Goal: Task Accomplishment & Management: Manage account settings

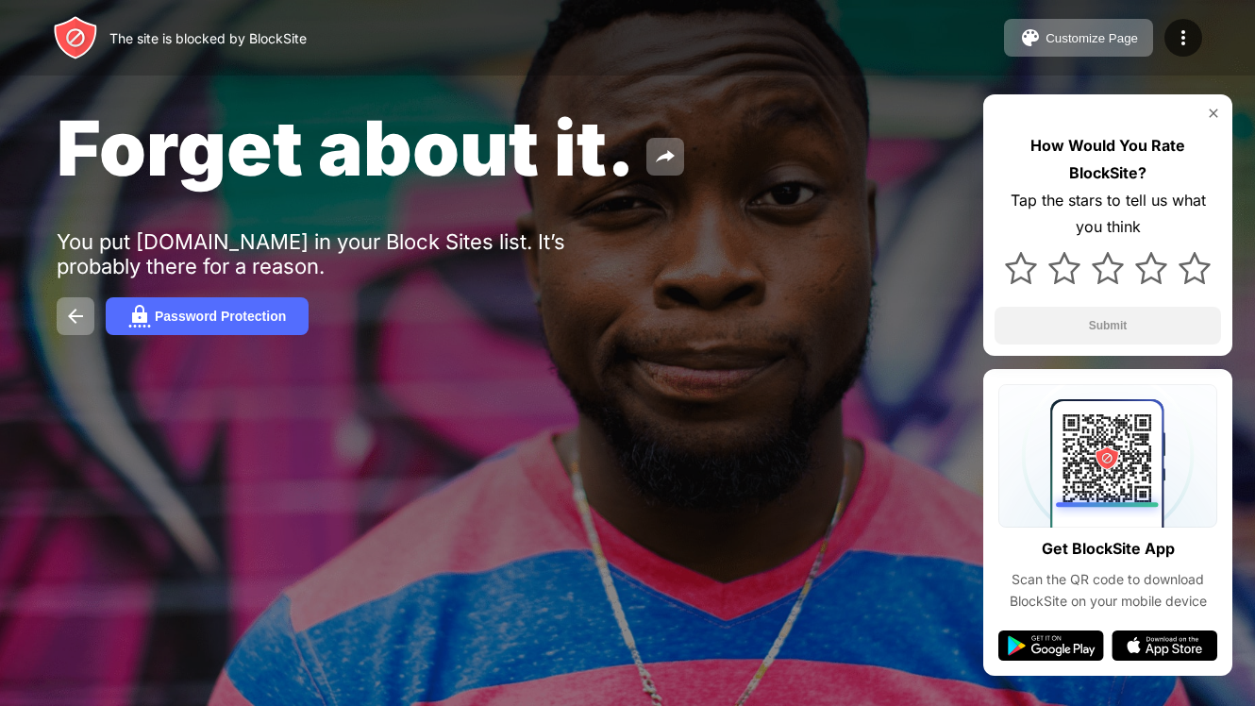
click at [814, 396] on div "Forget about it. You put facebook.com in your Block Sites list. It’s probably t…" at bounding box center [627, 218] width 1255 height 437
